Goal: Task Accomplishment & Management: Manage account settings

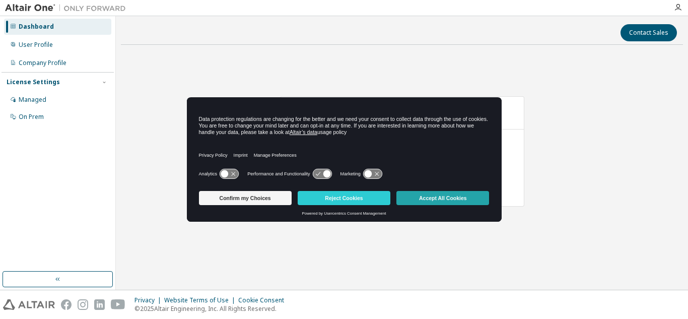
click at [442, 199] on button "Accept All Cookies" at bounding box center [442, 198] width 93 height 14
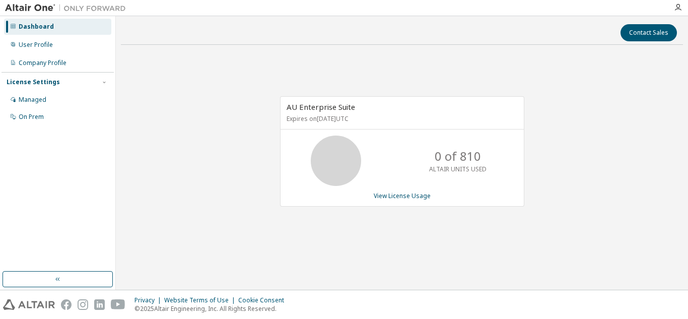
drag, startPoint x: 273, startPoint y: 108, endPoint x: 358, endPoint y: 113, distance: 85.3
click at [356, 114] on div "AU Enterprise Suite Expires on [DATE] UTC 0 of 810 ALTAIR UNITS USED View Licen…" at bounding box center [397, 156] width 254 height 121
click at [359, 113] on div "AU Enterprise Suite Expires on [DATE] UTC" at bounding box center [401, 113] width 243 height 33
drag, startPoint x: 387, startPoint y: 118, endPoint x: 282, endPoint y: 95, distance: 107.3
click at [282, 95] on div "AU Enterprise Suite Expires on [DATE] UTC 0 of 810 ALTAIR UNITS USED View Licen…" at bounding box center [402, 156] width 562 height 207
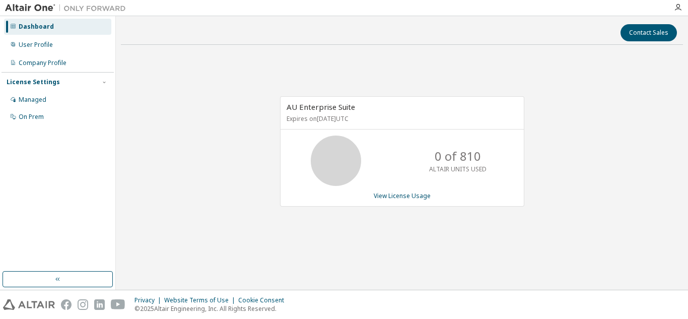
click at [282, 95] on div "AU Enterprise Suite Expires on [DATE] UTC 0 of 810 ALTAIR UNITS USED View Licen…" at bounding box center [402, 156] width 562 height 207
drag, startPoint x: 291, startPoint y: 102, endPoint x: 381, endPoint y: 120, distance: 92.4
click at [381, 120] on div "AU Enterprise Suite Expires on [DATE] UTC" at bounding box center [401, 113] width 243 height 33
click at [381, 120] on p "Expires on [DATE] UTC" at bounding box center [400, 118] width 229 height 9
click at [422, 197] on link "View License Usage" at bounding box center [402, 195] width 57 height 9
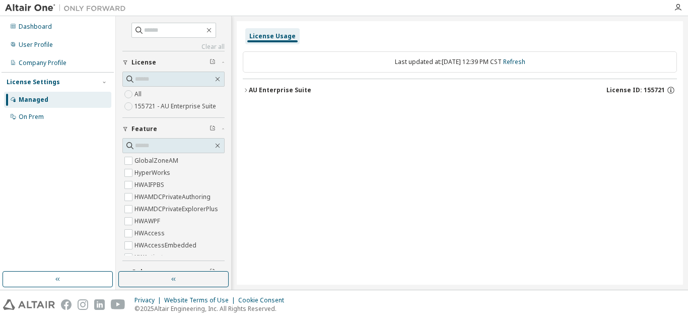
click at [247, 90] on icon "button" at bounding box center [246, 90] width 6 height 6
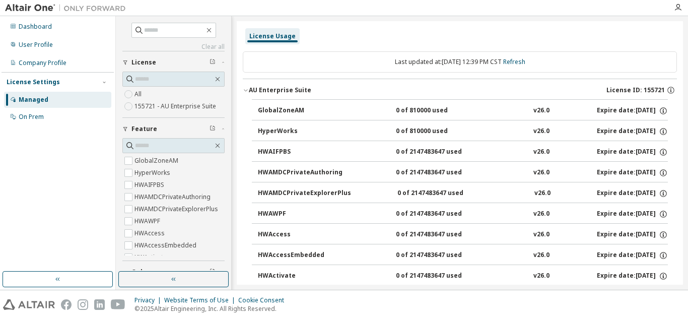
click at [247, 89] on icon "button" at bounding box center [246, 90] width 6 height 6
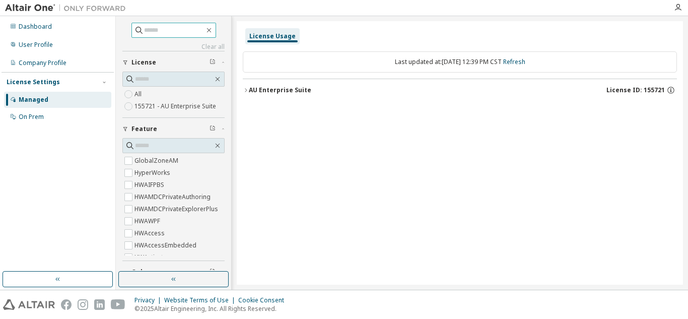
click at [165, 33] on input "text" at bounding box center [174, 30] width 60 height 10
